Goal: Navigation & Orientation: Understand site structure

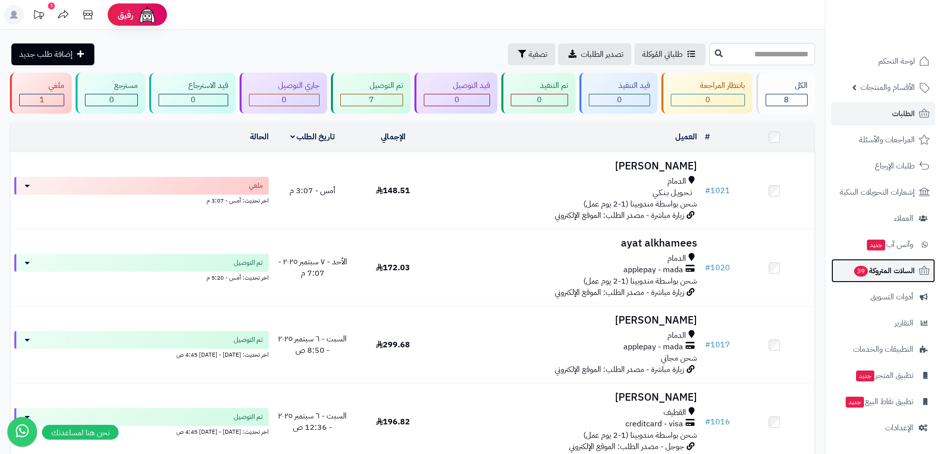
click at [903, 275] on span "السلات المتروكة 39" at bounding box center [884, 271] width 62 height 14
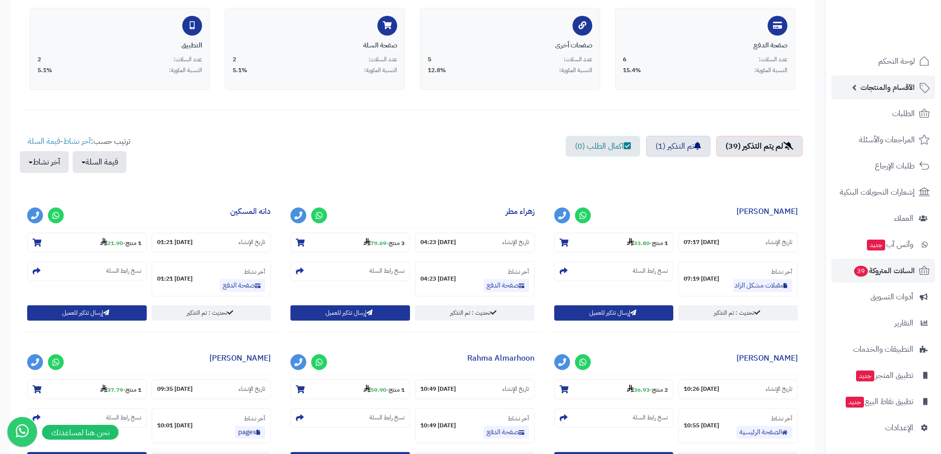
scroll to position [99, 0]
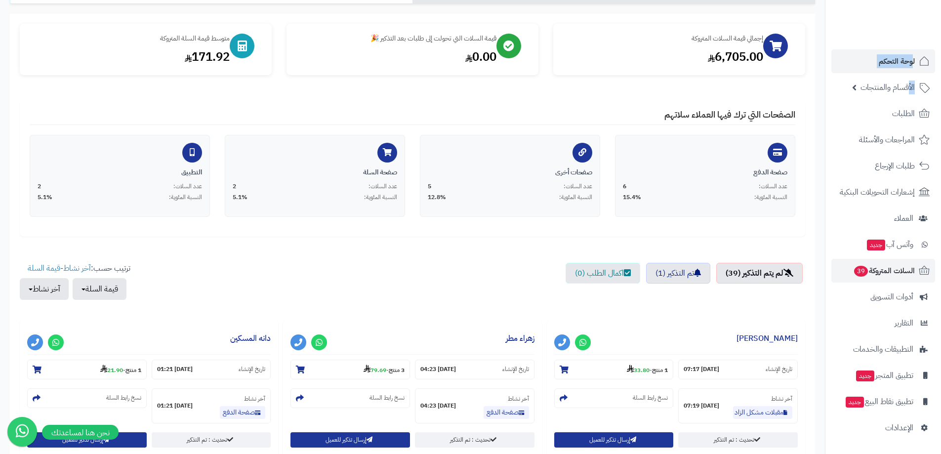
click at [912, 72] on ul "لوحة التحكم الأقسام والمنتجات المنتجات الأقسام الماركات مواصفات المنتجات مواصفا…" at bounding box center [883, 244] width 116 height 390
click at [905, 60] on span "لوحة التحكم" at bounding box center [896, 61] width 36 height 14
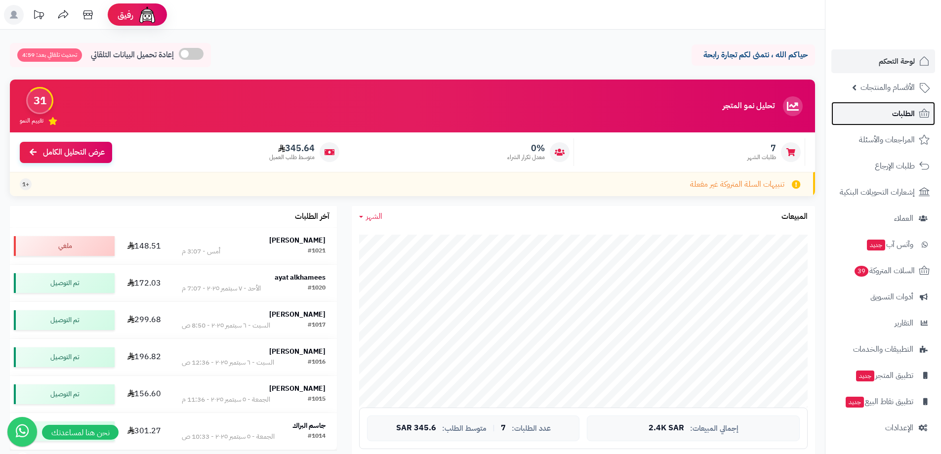
click at [893, 112] on span "الطلبات" at bounding box center [903, 114] width 23 height 14
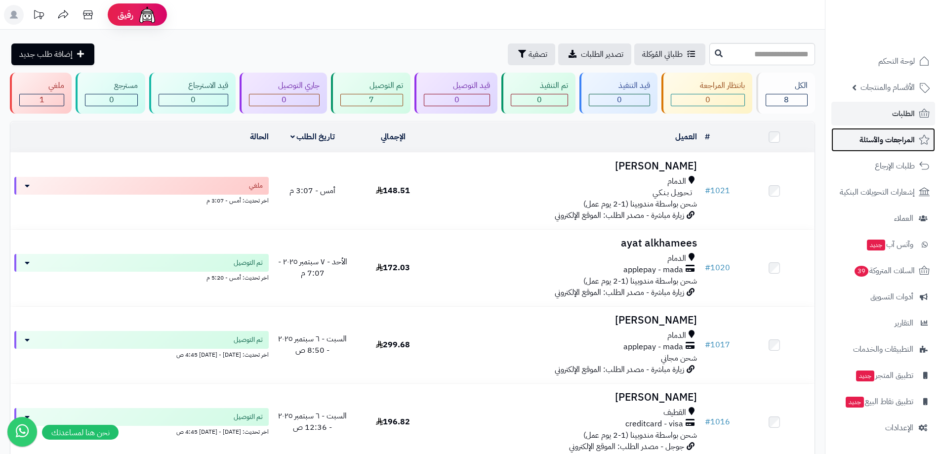
click at [887, 134] on span "المراجعات والأسئلة" at bounding box center [886, 140] width 55 height 14
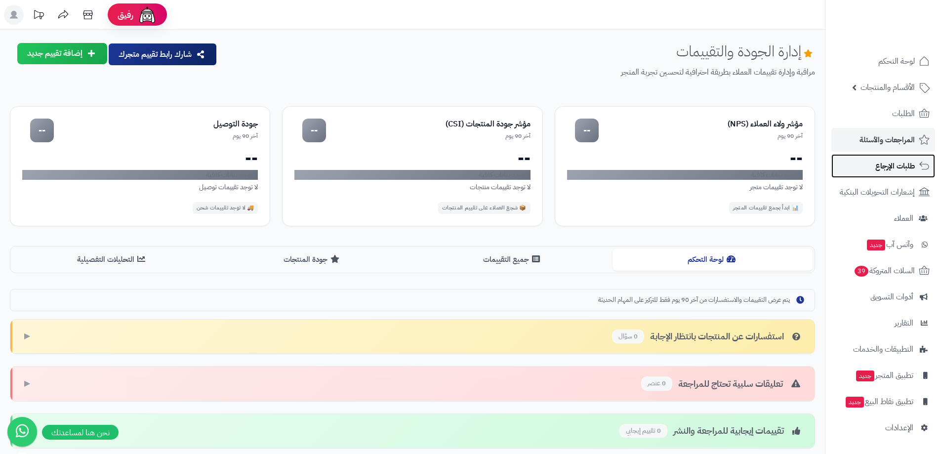
click at [892, 175] on link "طلبات الإرجاع" at bounding box center [883, 166] width 104 height 24
